Goal: Navigation & Orientation: Find specific page/section

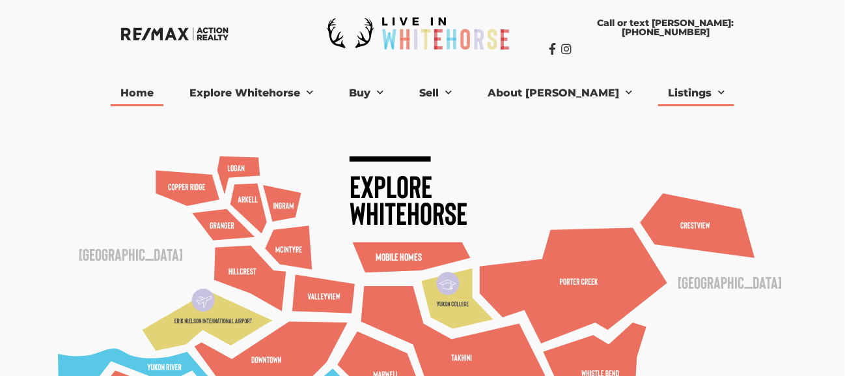
click at [674, 90] on link "Listings" at bounding box center [696, 93] width 76 height 26
click at [667, 119] on link "[PERSON_NAME] Listings" at bounding box center [724, 116] width 132 height 21
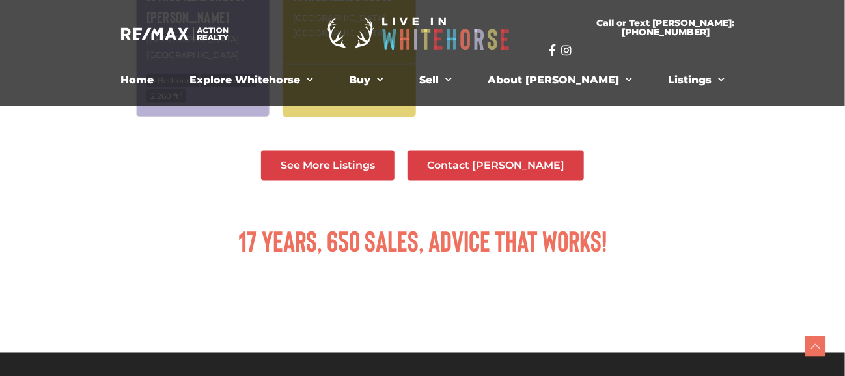
scroll to position [521, 0]
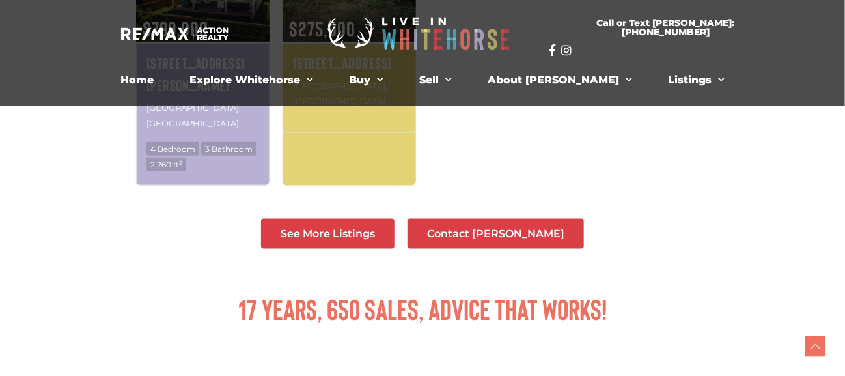
click at [368, 228] on span "See More Listings" at bounding box center [328, 233] width 94 height 10
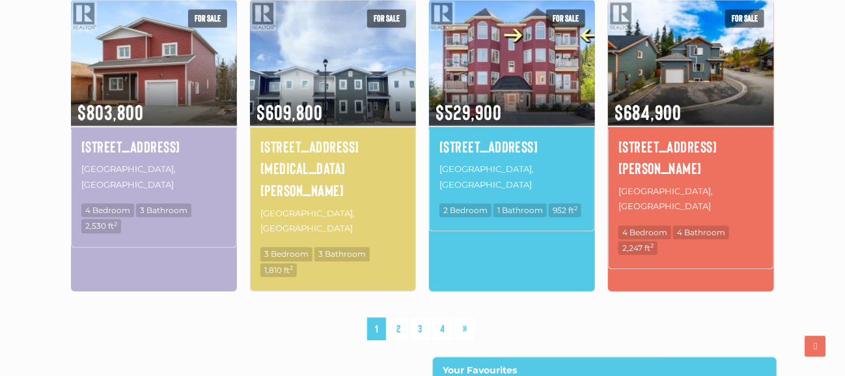
scroll to position [1172, 0]
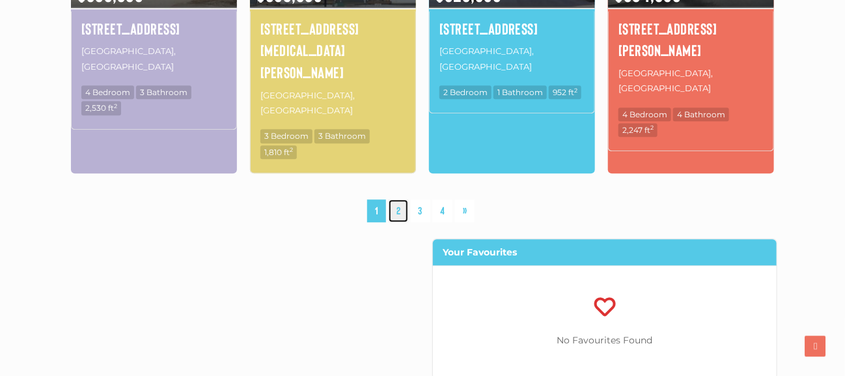
click at [402, 199] on link "2" at bounding box center [399, 210] width 20 height 23
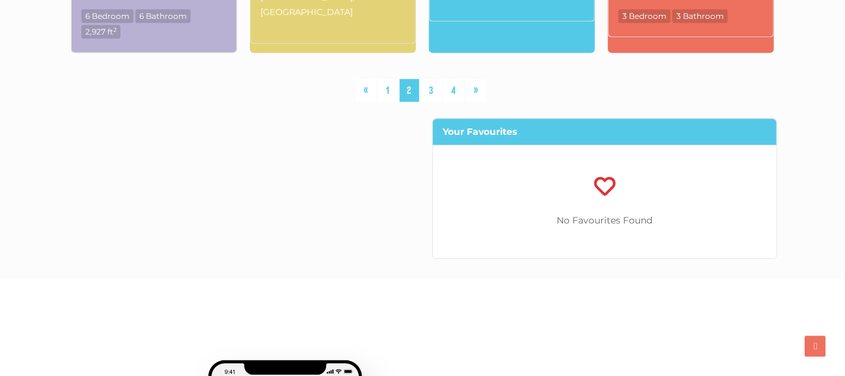
scroll to position [1213, 0]
